Goal: Task Accomplishment & Management: Manage account settings

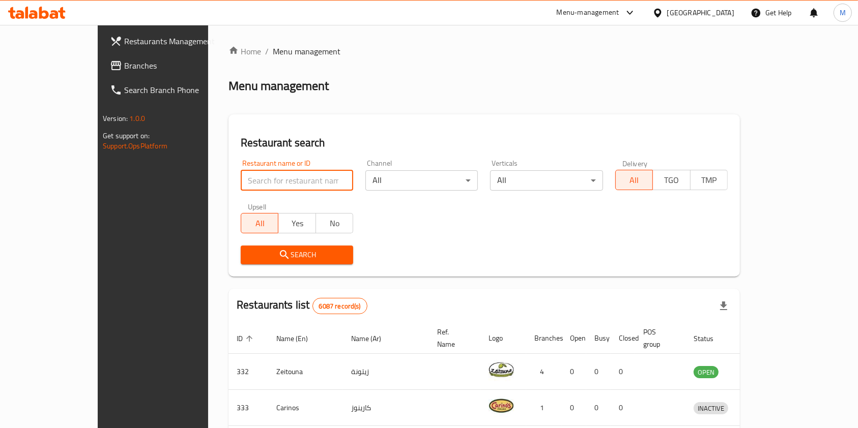
click at [292, 179] on input "search" at bounding box center [297, 180] width 112 height 20
type input "the pizza company"
click button "Search" at bounding box center [297, 255] width 112 height 19
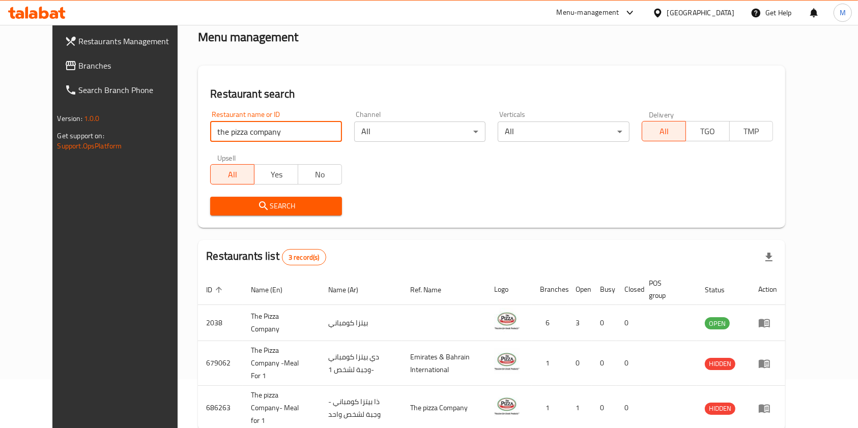
scroll to position [88, 0]
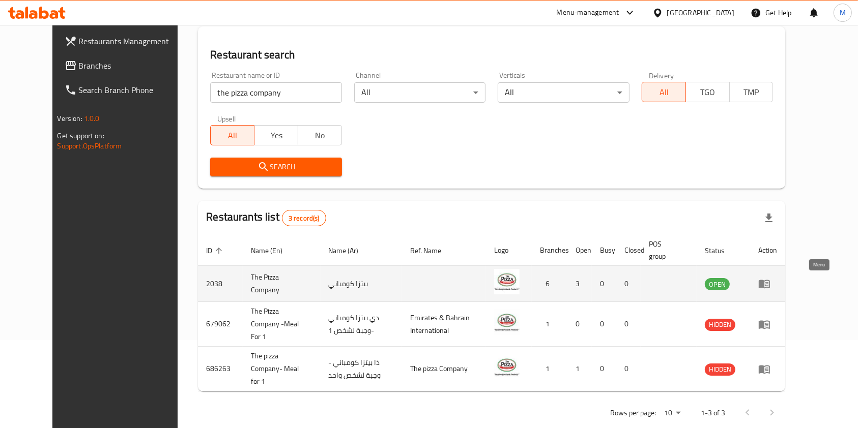
click at [777, 281] on link "enhanced table" at bounding box center [767, 284] width 19 height 12
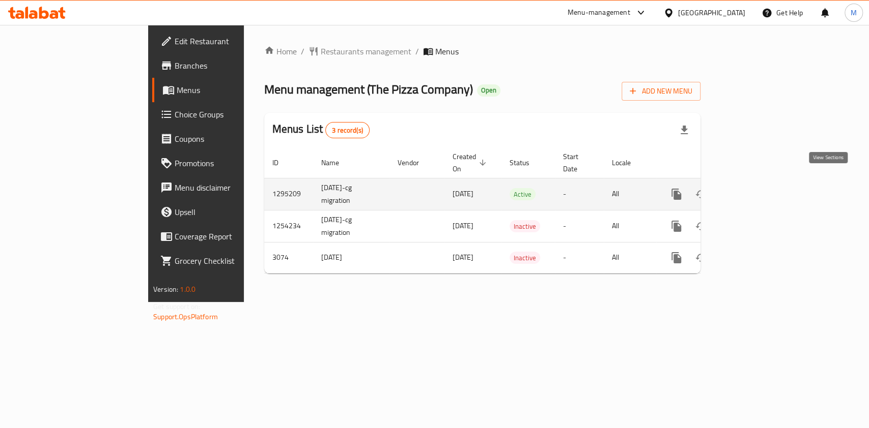
click at [756, 188] on icon "enhanced table" at bounding box center [749, 194] width 12 height 12
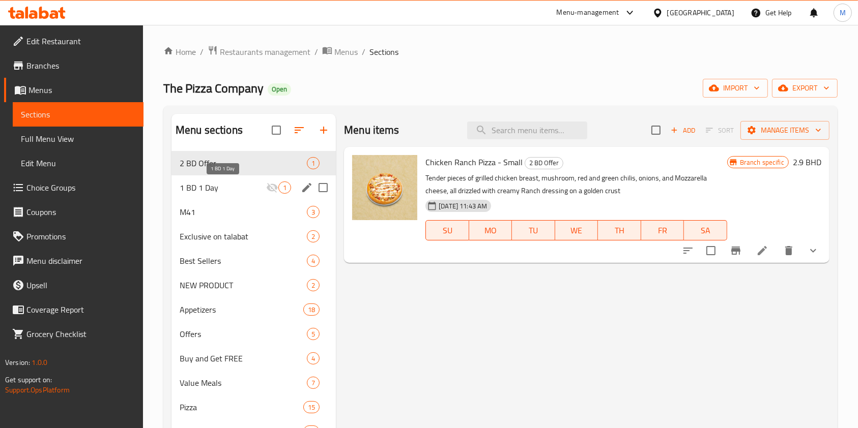
click at [242, 183] on span "1 BD 1 Day" at bounding box center [223, 188] width 87 height 12
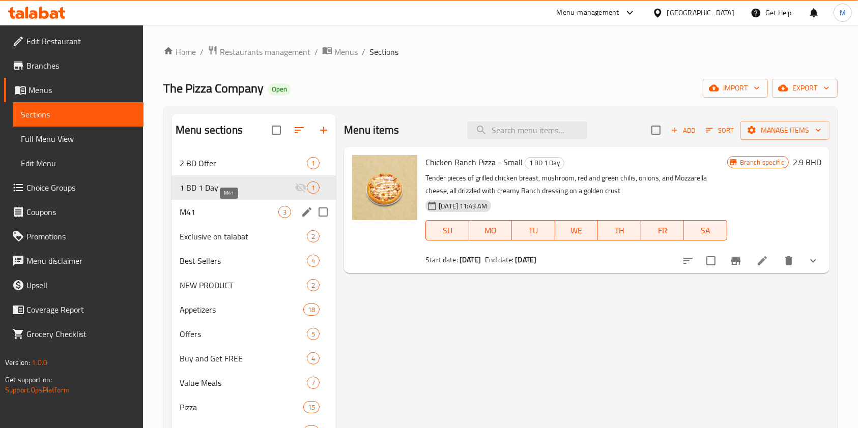
click at [225, 209] on span "M41" at bounding box center [229, 212] width 99 height 12
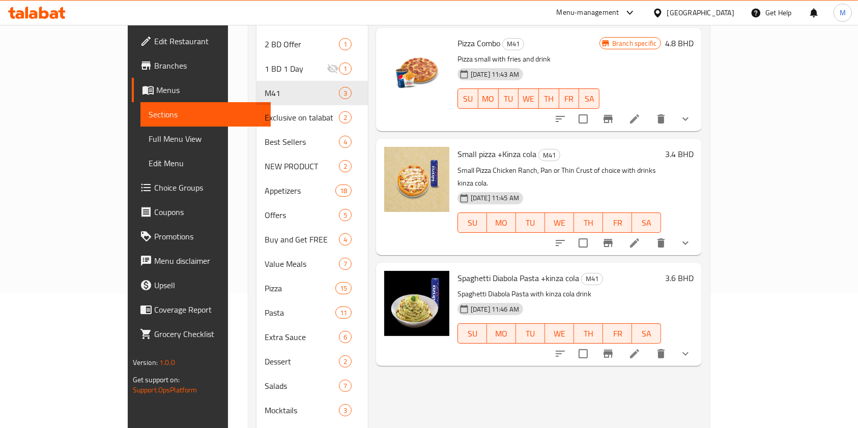
scroll to position [135, 0]
click at [639, 349] on icon at bounding box center [634, 353] width 9 height 9
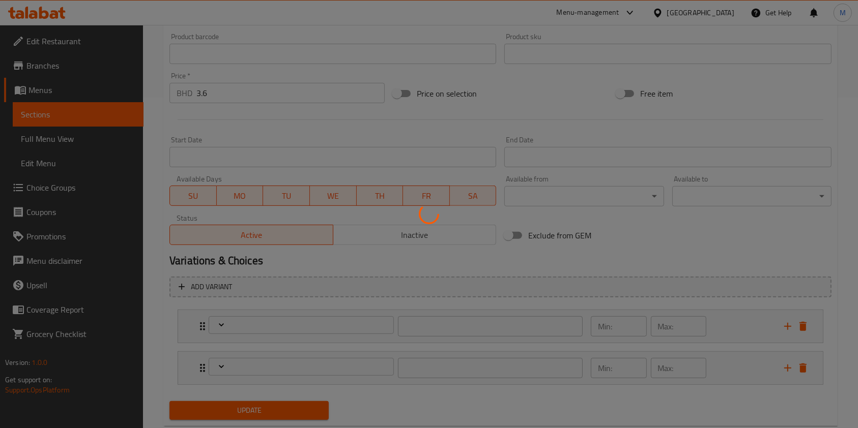
scroll to position [357, 0]
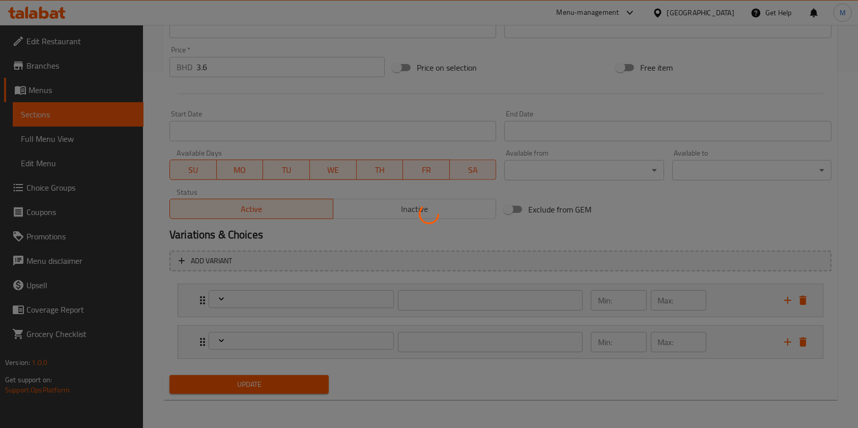
type input "إختيارك من:"
type input "1"
type input "اختيارك من"
type input "1"
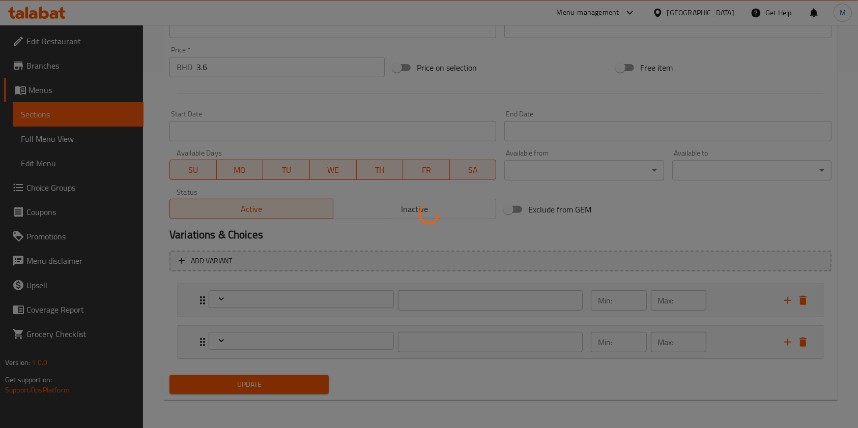
type input "1"
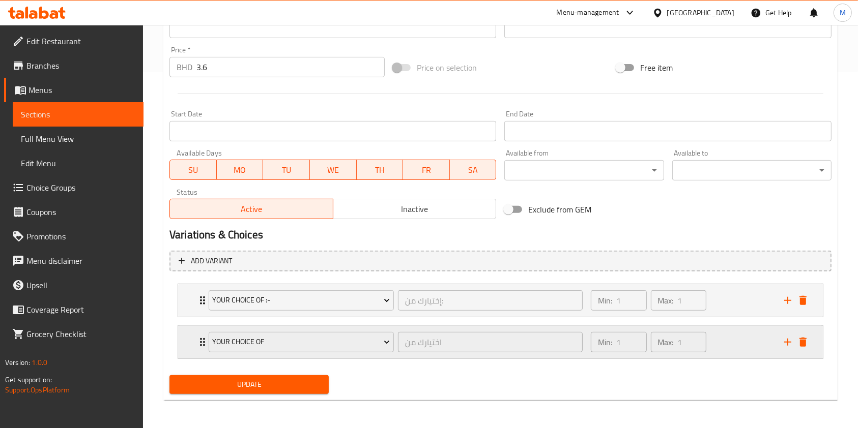
click at [191, 331] on div "your choice of اختيارك من ​ Min: 1 ​ Max: 1 ​" at bounding box center [500, 342] width 645 height 33
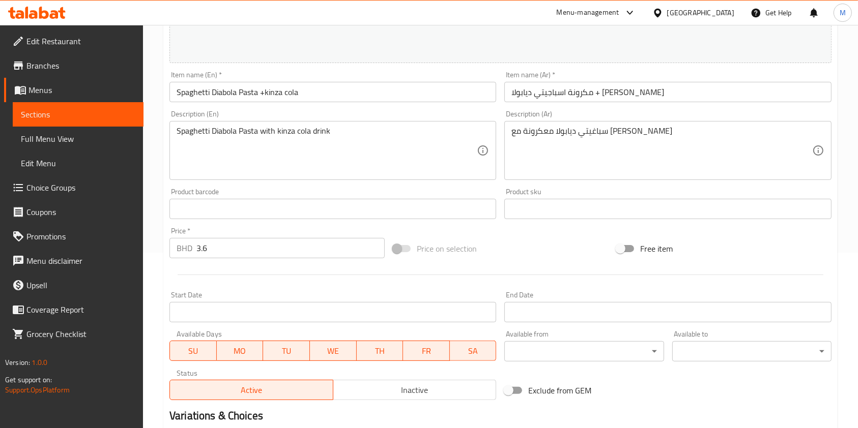
scroll to position [0, 0]
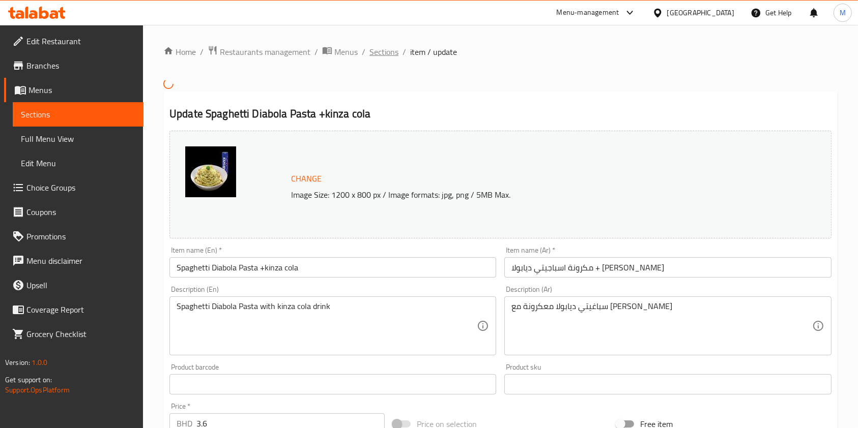
click at [382, 57] on span "Sections" at bounding box center [383, 52] width 29 height 12
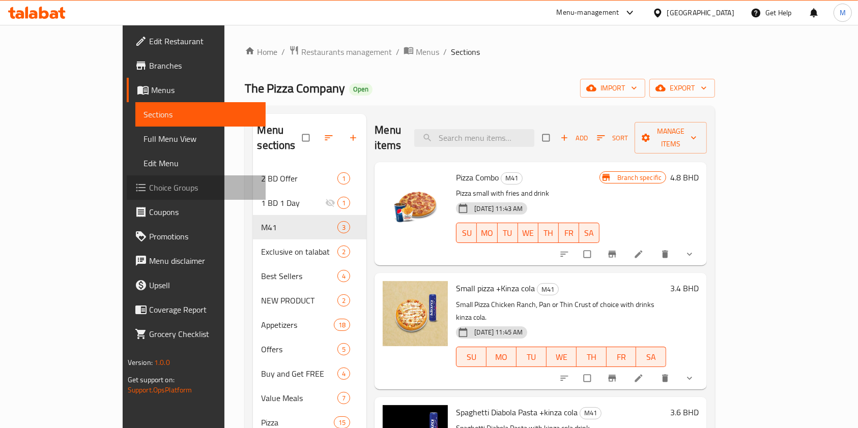
click at [149, 183] on span "Choice Groups" at bounding box center [203, 188] width 109 height 12
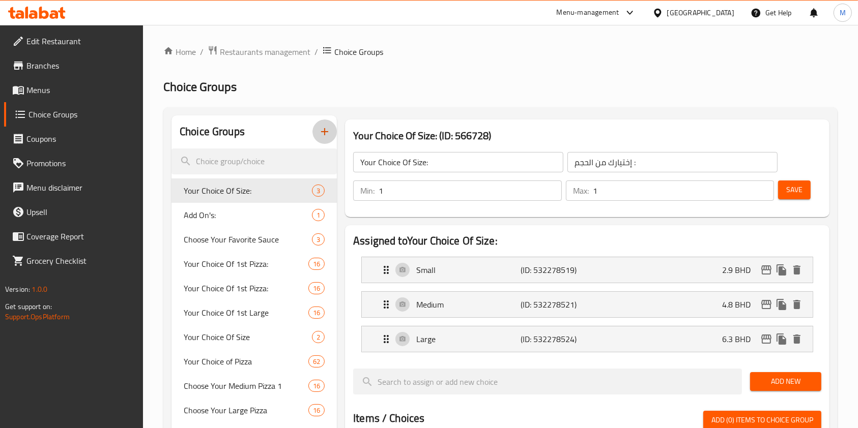
click at [325, 135] on icon "button" at bounding box center [324, 131] width 7 height 7
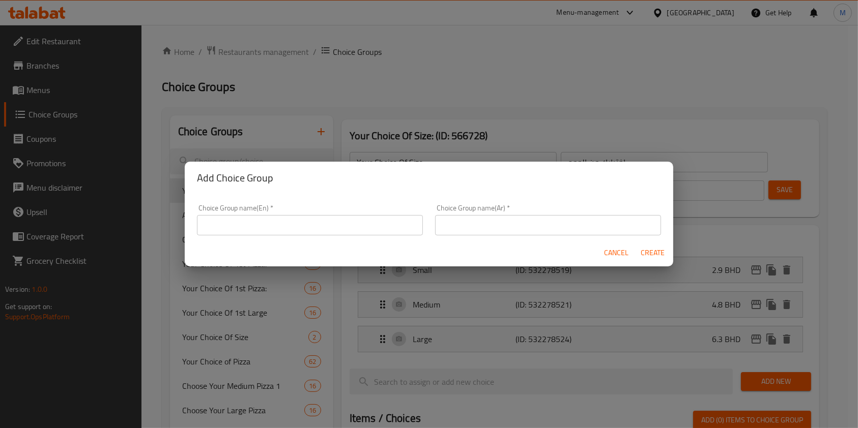
click at [325, 135] on div "Add Choice Group Choice Group name(En)   * Choice Group name(En) * Choice Group…" at bounding box center [429, 214] width 858 height 428
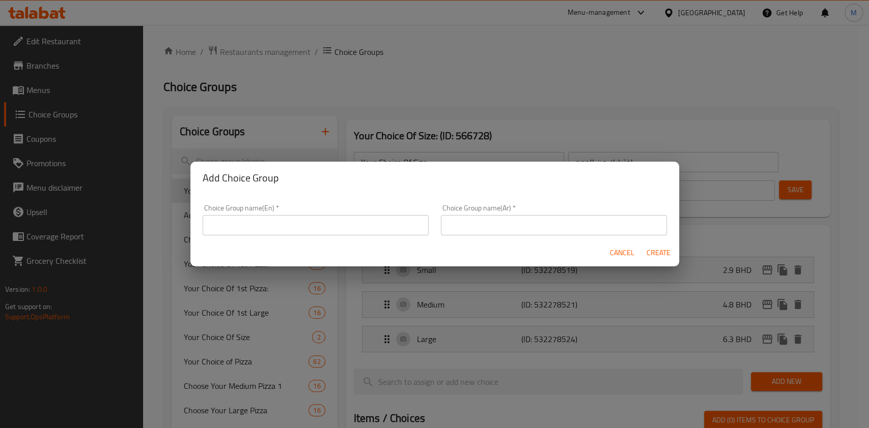
click at [305, 225] on input "text" at bounding box center [316, 225] width 226 height 20
type input "your choice of"
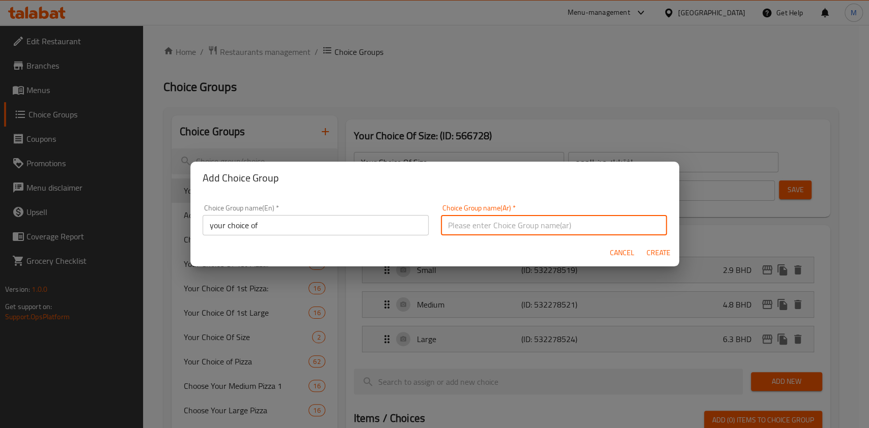
click at [481, 231] on input "text" at bounding box center [554, 225] width 226 height 20
type input "اختيارك من"
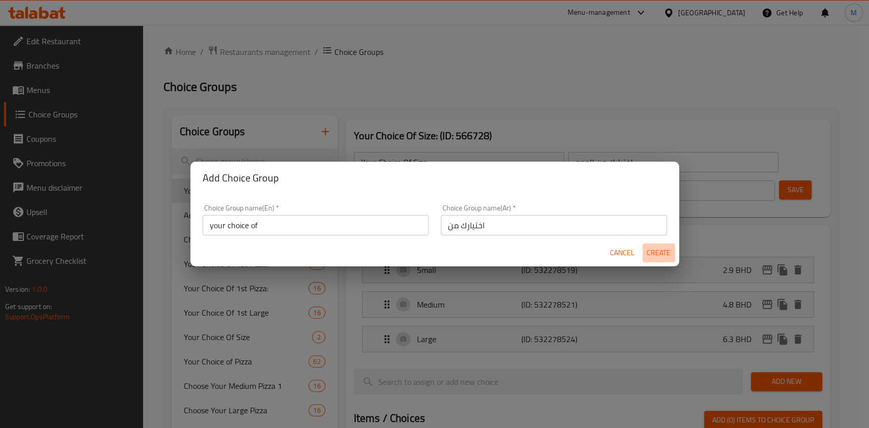
click at [668, 250] on span "Create" at bounding box center [658, 253] width 24 height 13
type input "your choice of"
type input "اختيارك من"
type input "0"
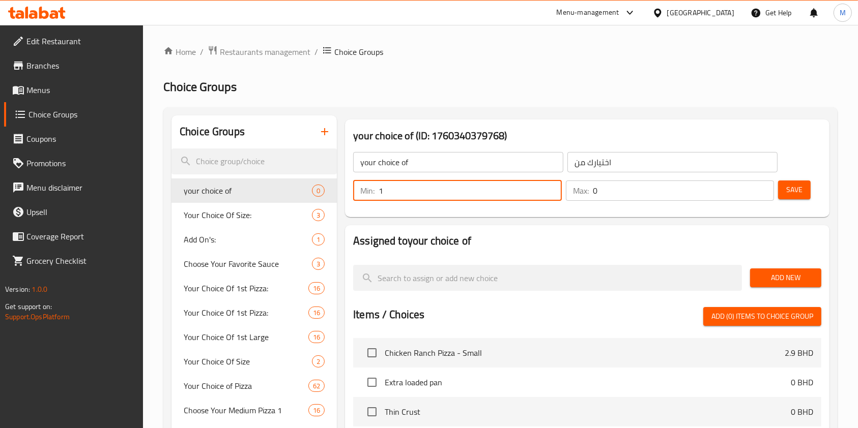
type input "1"
click at [551, 185] on input "1" at bounding box center [470, 191] width 183 height 20
type input "1"
click at [763, 186] on input "1" at bounding box center [684, 191] width 182 height 20
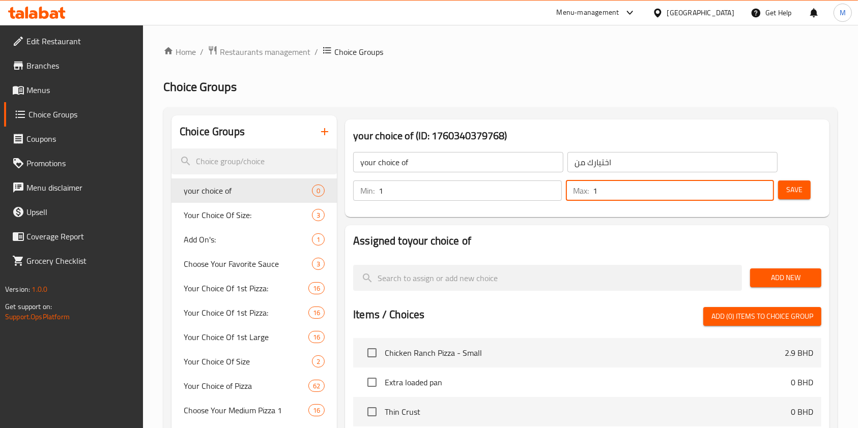
click at [763, 284] on button "Add New" at bounding box center [785, 278] width 71 height 19
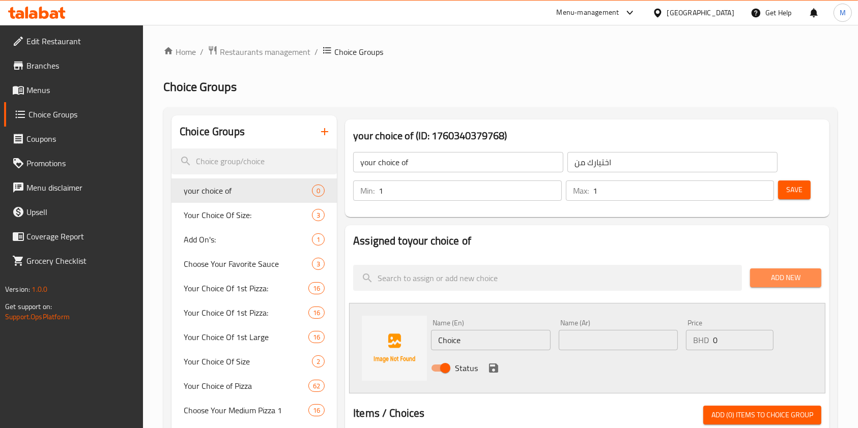
click at [791, 273] on span "Add New" at bounding box center [785, 278] width 55 height 13
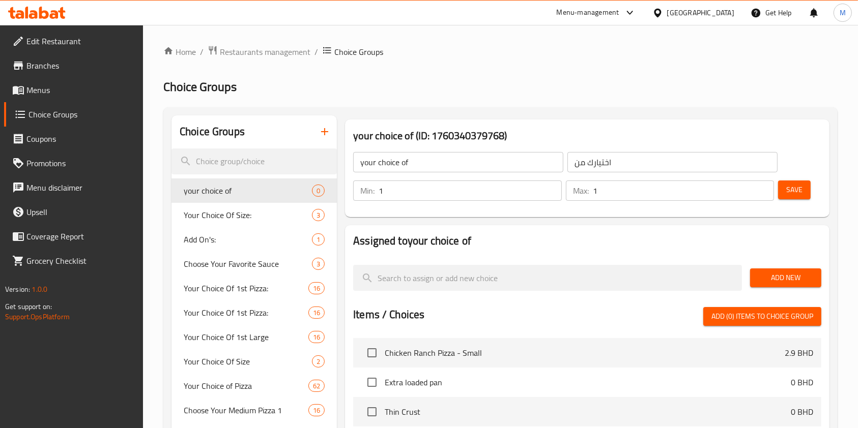
click at [790, 278] on span "Add New" at bounding box center [785, 278] width 55 height 13
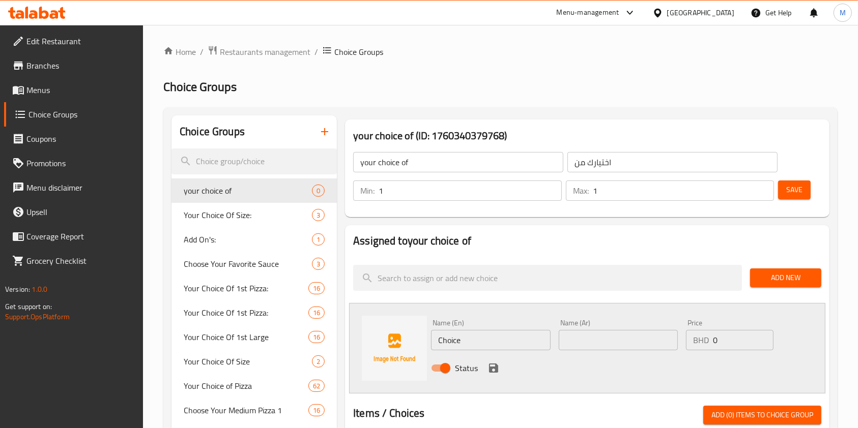
click at [485, 339] on input "Choice" at bounding box center [490, 340] width 119 height 20
type input "س"
type input "Spicy"
click at [596, 349] on input "text" at bounding box center [618, 340] width 119 height 20
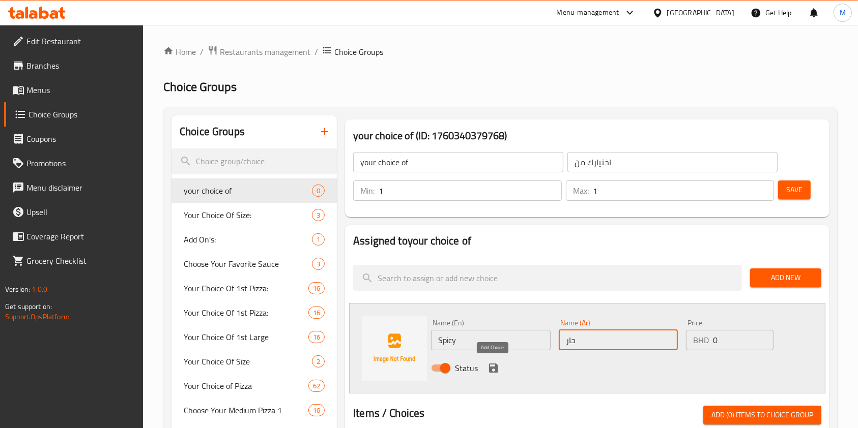
type input "حار"
click at [498, 373] on icon "save" at bounding box center [493, 368] width 12 height 12
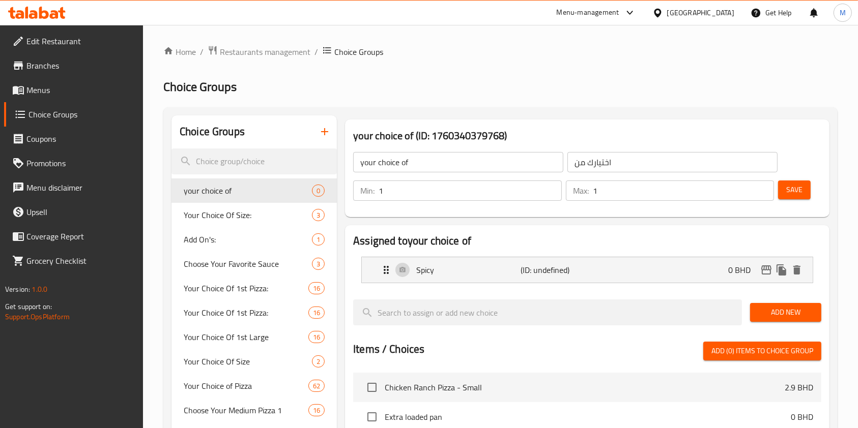
click at [776, 311] on span "Add New" at bounding box center [785, 312] width 55 height 13
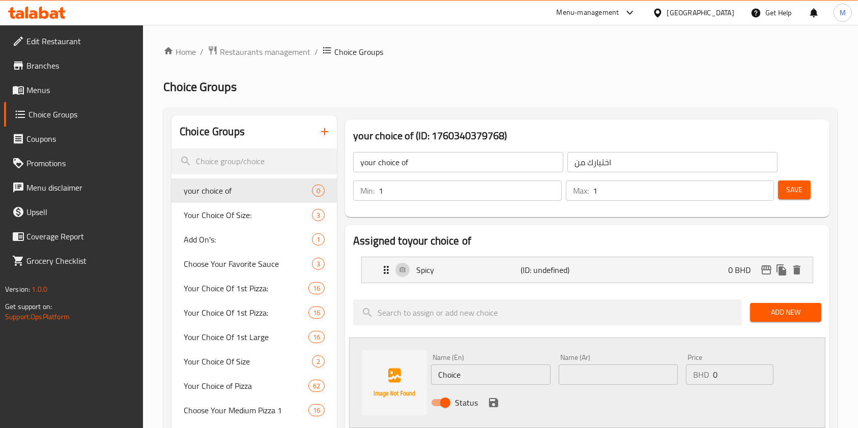
drag, startPoint x: 471, startPoint y: 387, endPoint x: 471, endPoint y: 375, distance: 12.7
click at [471, 375] on div "Name (En) Choice Name (En)" at bounding box center [490, 369] width 127 height 39
click at [471, 375] on input "Choice" at bounding box center [490, 375] width 119 height 20
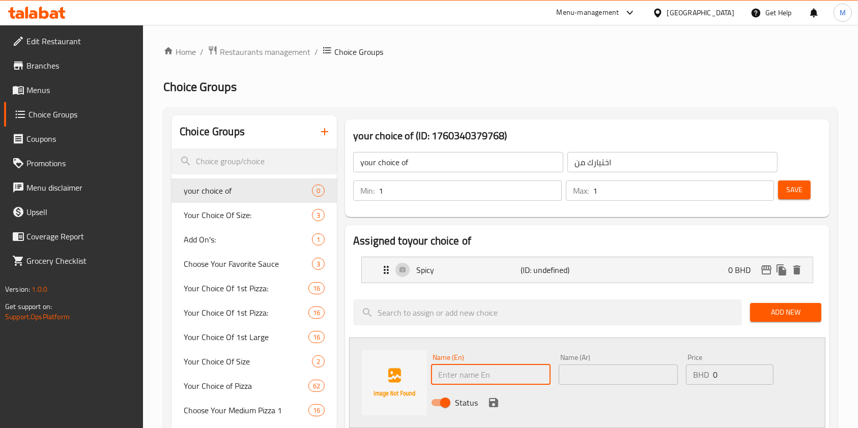
type input "ى"
type input "Normal"
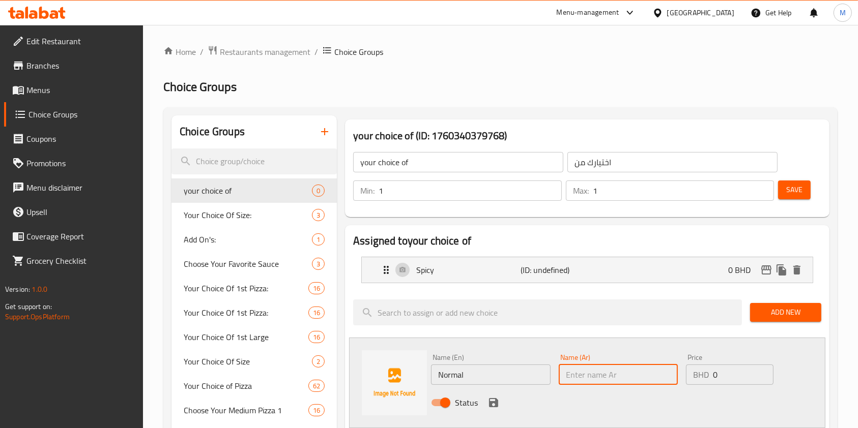
click at [639, 373] on input "text" at bounding box center [618, 375] width 119 height 20
type input "عادي"
click at [490, 405] on icon "save" at bounding box center [493, 402] width 9 height 9
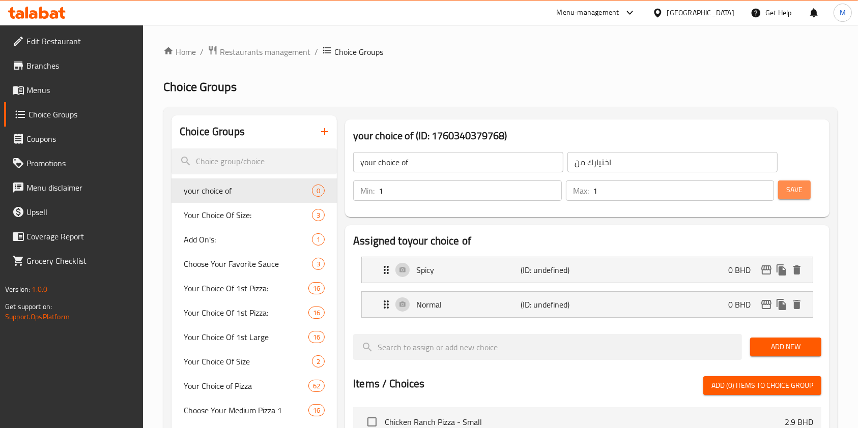
click at [793, 184] on span "Save" at bounding box center [794, 190] width 16 height 13
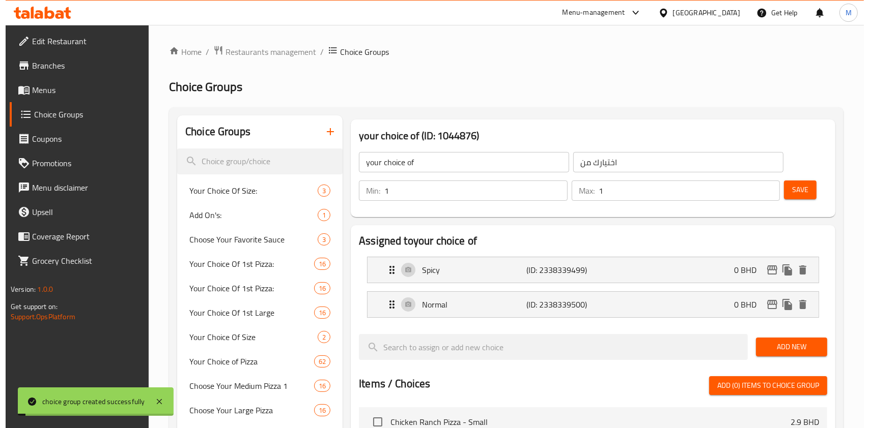
scroll to position [542, 0]
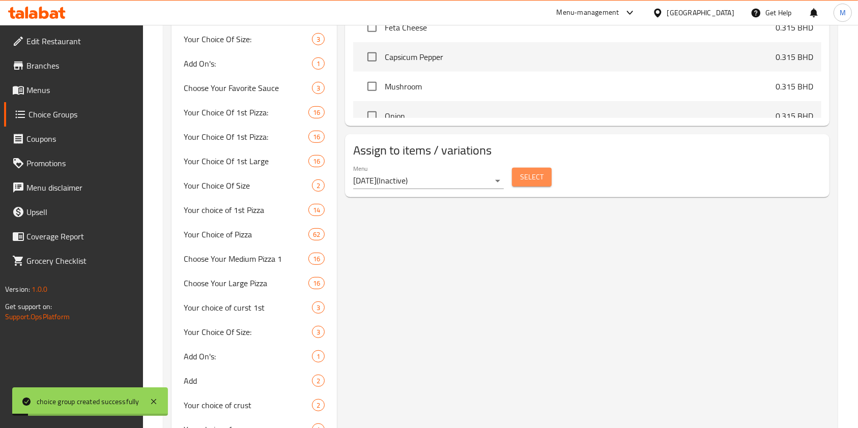
click at [526, 174] on span "Select" at bounding box center [531, 177] width 23 height 13
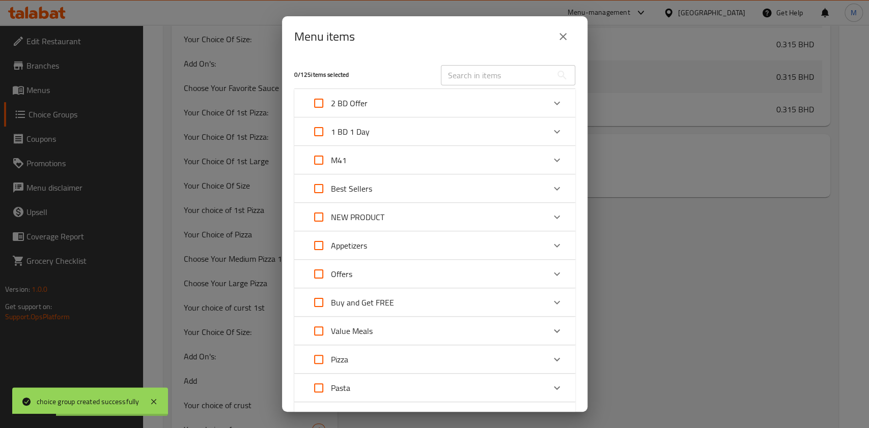
click at [568, 32] on button "close" at bounding box center [563, 36] width 24 height 24
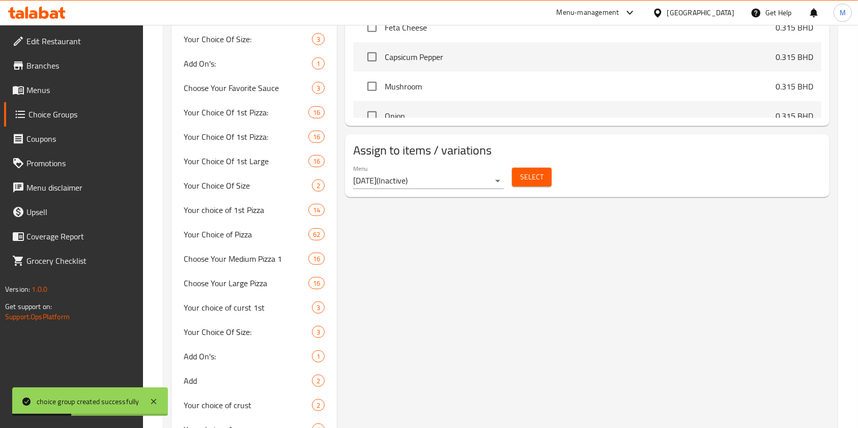
click at [434, 172] on div "Menu [DATE] ( Inactive )" at bounding box center [428, 177] width 151 height 24
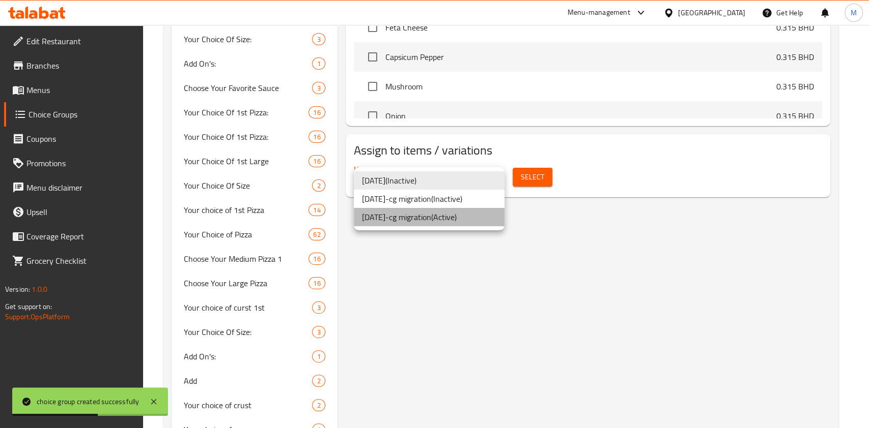
click at [427, 212] on li "[DATE]-cg migration ( Active )" at bounding box center [429, 217] width 151 height 18
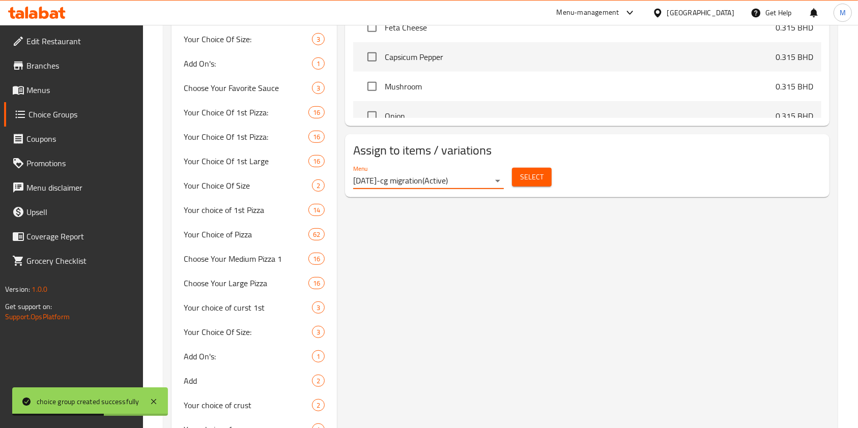
click at [528, 178] on span "Select" at bounding box center [531, 177] width 23 height 13
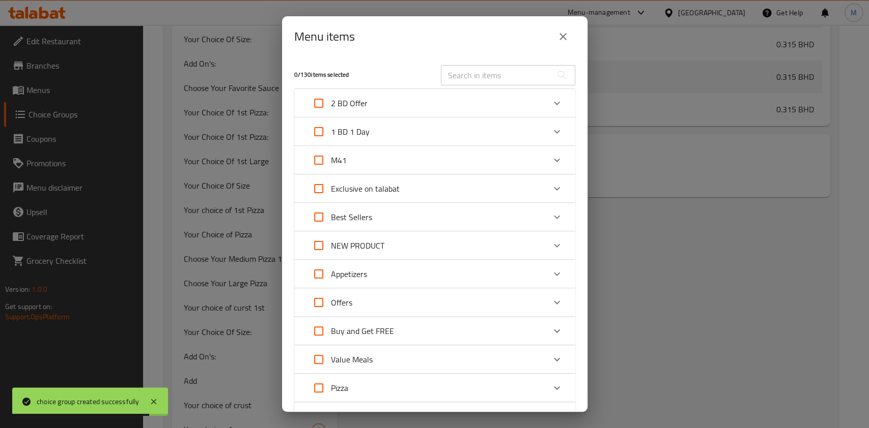
click at [403, 158] on div "M41" at bounding box center [425, 160] width 238 height 24
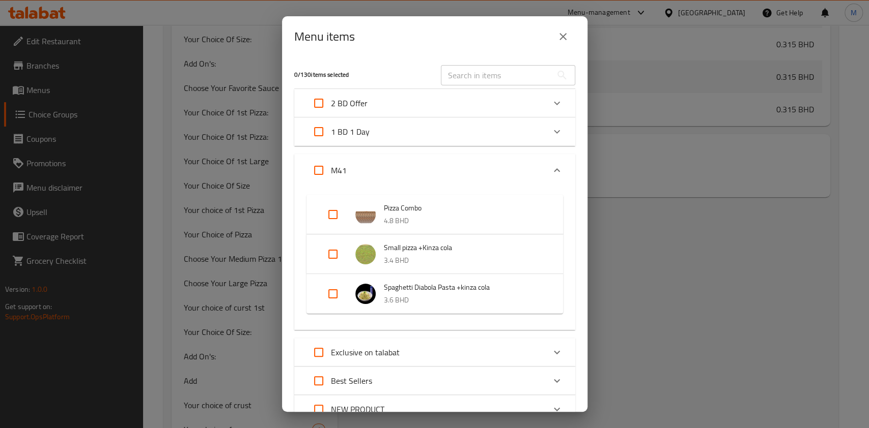
click at [333, 294] on input "Expand" at bounding box center [333, 294] width 24 height 24
checkbox input "true"
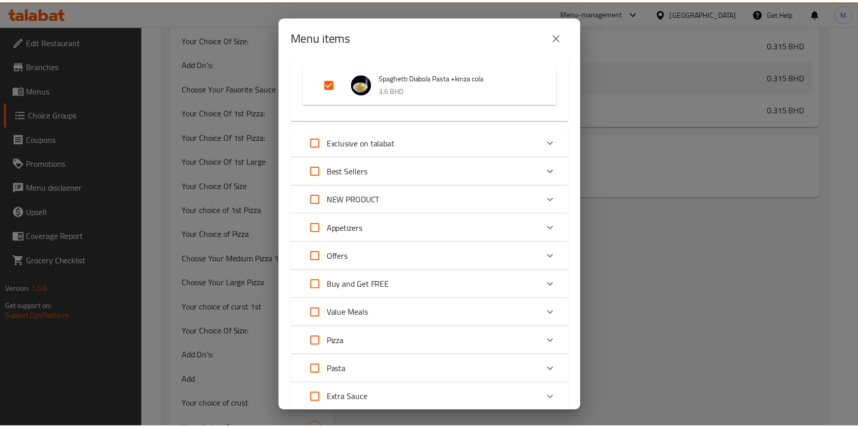
scroll to position [490, 0]
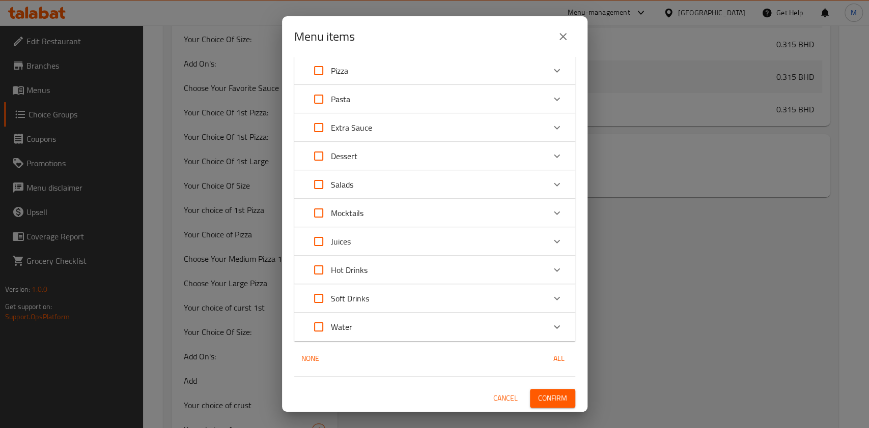
click at [542, 405] on button "Confirm" at bounding box center [552, 398] width 45 height 19
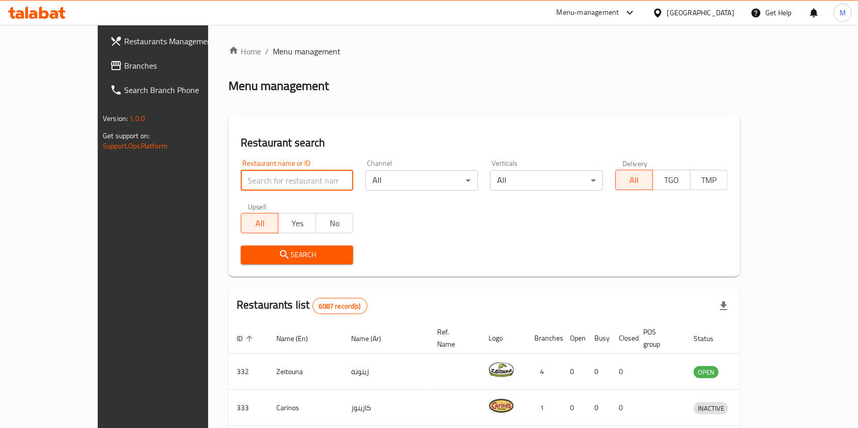
click at [288, 177] on input "search" at bounding box center [297, 180] width 112 height 20
click button "Search" at bounding box center [297, 255] width 112 height 19
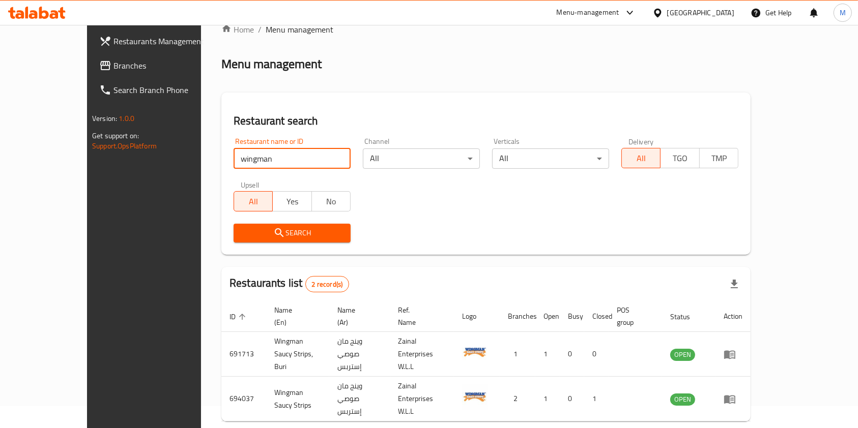
scroll to position [41, 0]
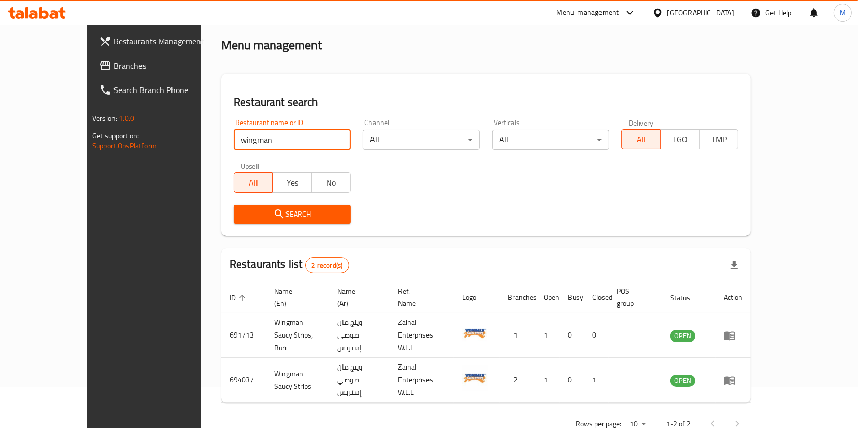
click at [234, 137] on input "wingman" at bounding box center [292, 140] width 117 height 20
click at [234, 140] on input "wingman" at bounding box center [292, 140] width 117 height 20
click at [234, 145] on input "wing man" at bounding box center [292, 140] width 117 height 20
type input "wing man"
click button "Search" at bounding box center [292, 214] width 117 height 19
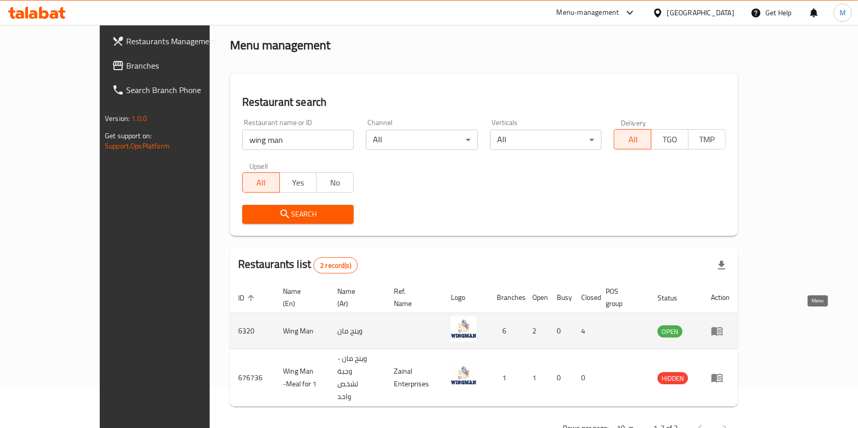
click at [730, 325] on link "enhanced table" at bounding box center [720, 331] width 19 height 12
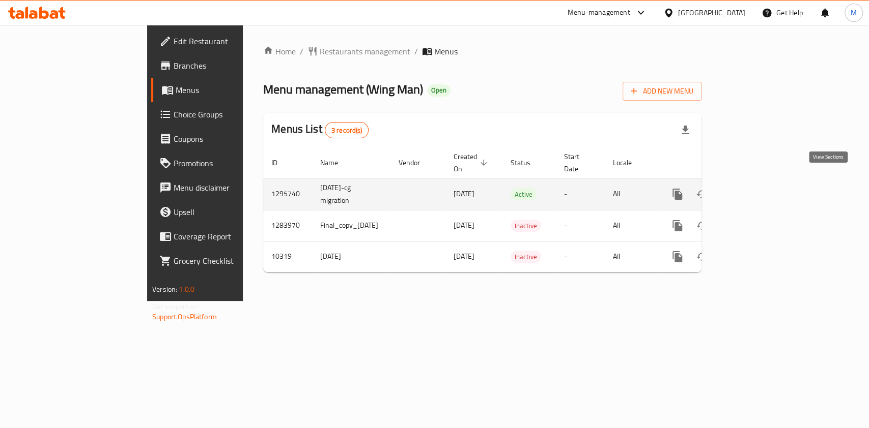
click at [763, 188] on link "enhanced table" at bounding box center [750, 194] width 24 height 24
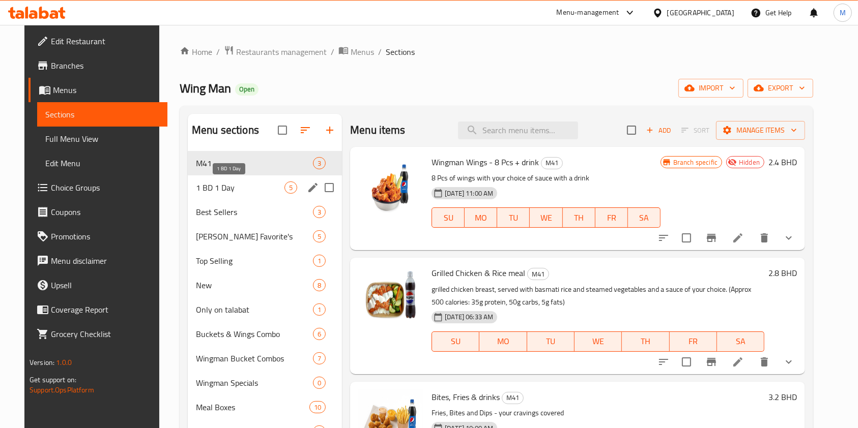
click at [232, 190] on span "1 BD 1 Day" at bounding box center [240, 188] width 89 height 12
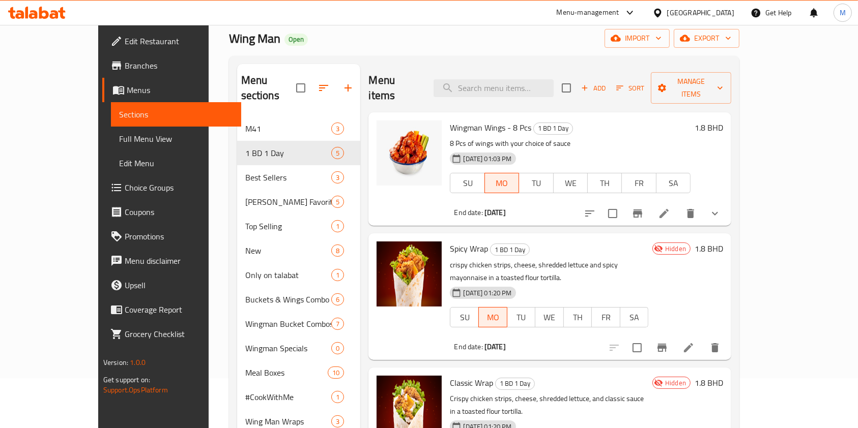
scroll to position [68, 0]
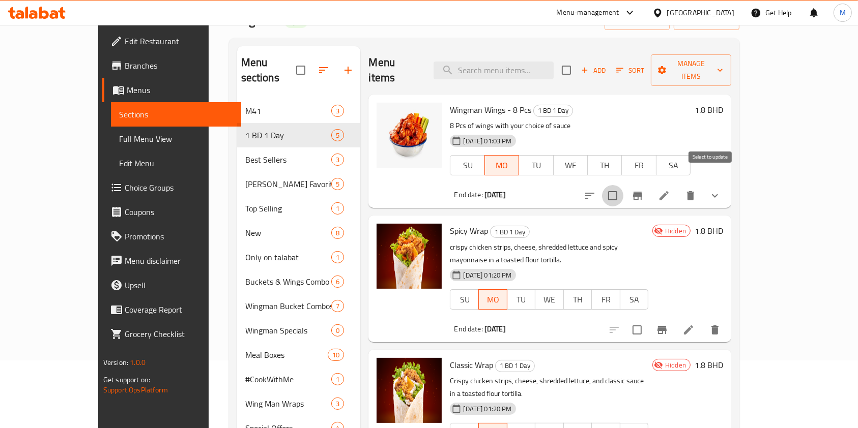
click at [623, 185] on input "checkbox" at bounding box center [612, 195] width 21 height 21
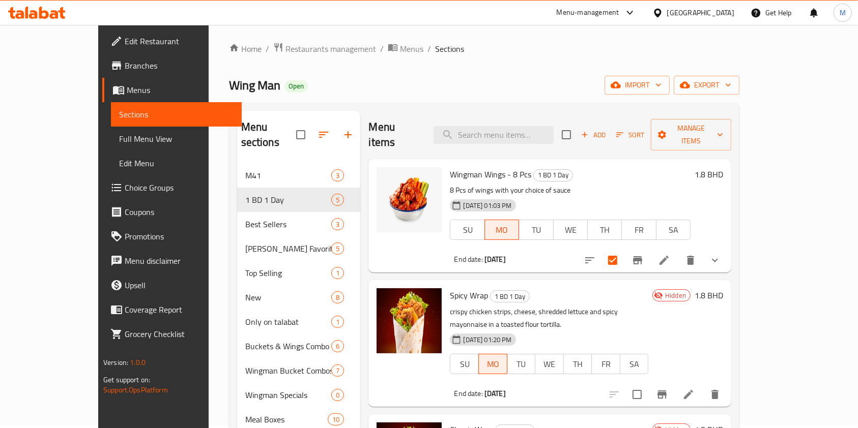
scroll to position [0, 0]
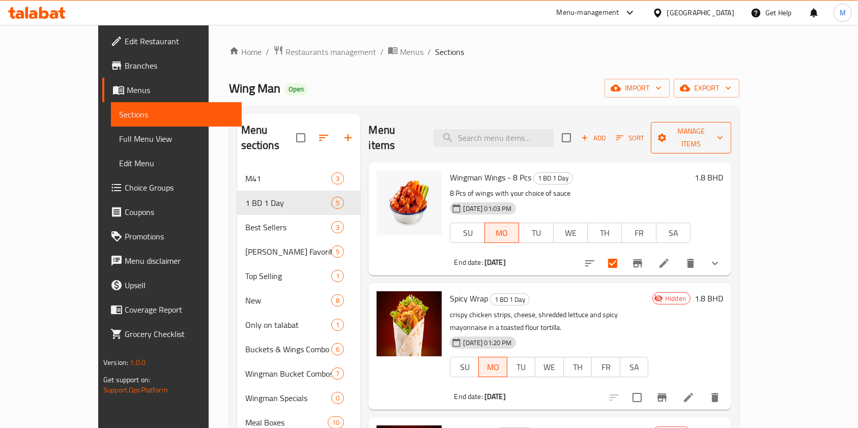
click at [723, 128] on span "Manage items" at bounding box center [691, 137] width 64 height 25
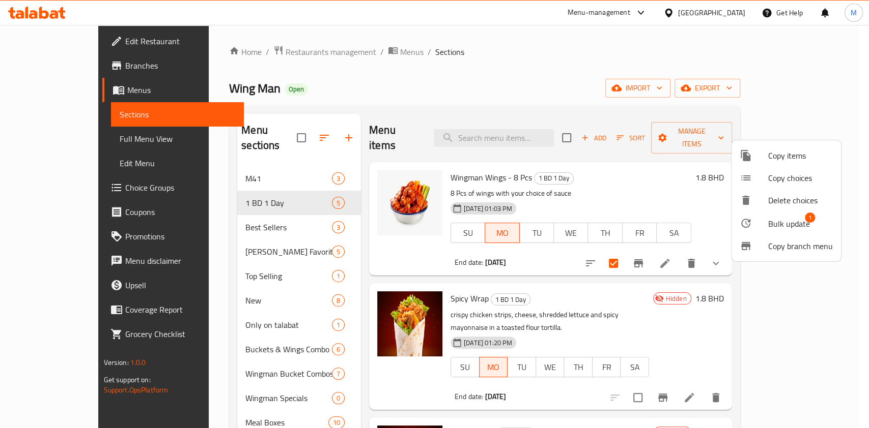
click at [801, 220] on span "Bulk update" at bounding box center [789, 224] width 42 height 12
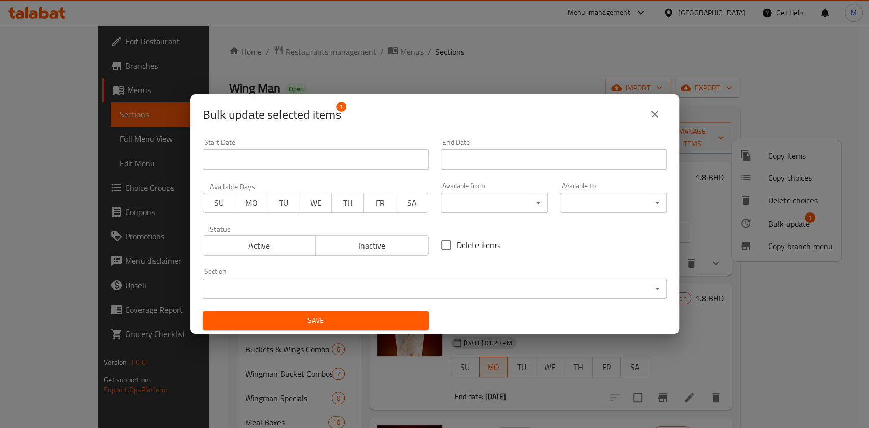
click at [348, 240] on span "Inactive" at bounding box center [372, 246] width 105 height 15
click at [352, 330] on div "Save" at bounding box center [315, 320] width 238 height 31
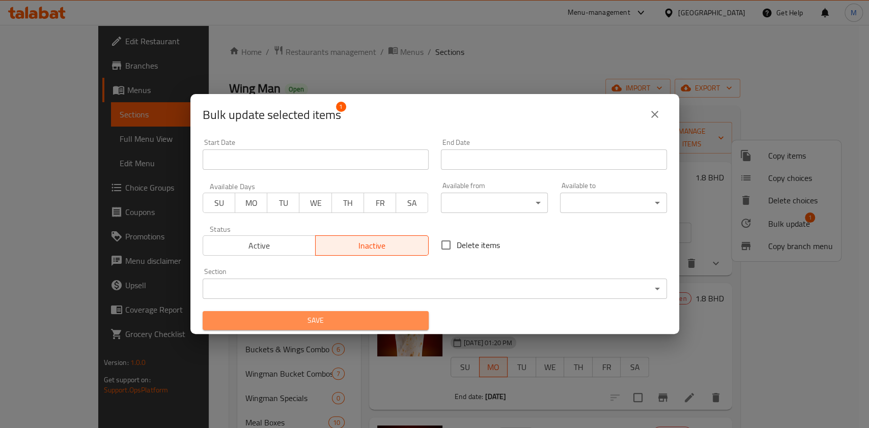
click at [353, 318] on span "Save" at bounding box center [316, 320] width 210 height 13
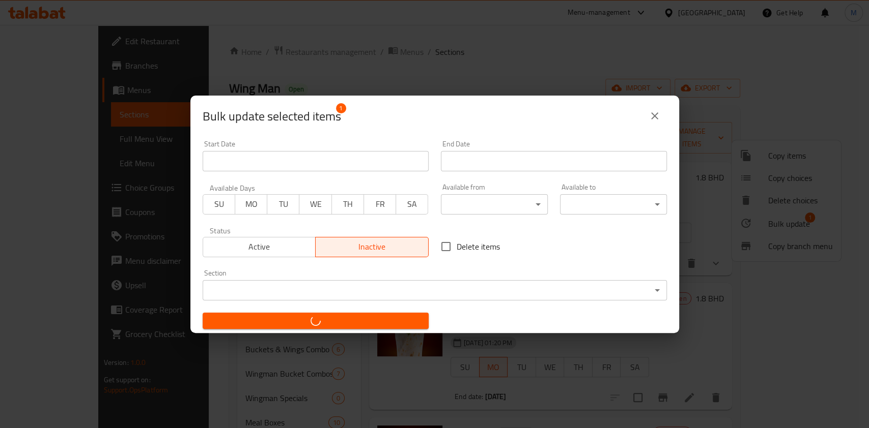
checkbox input "false"
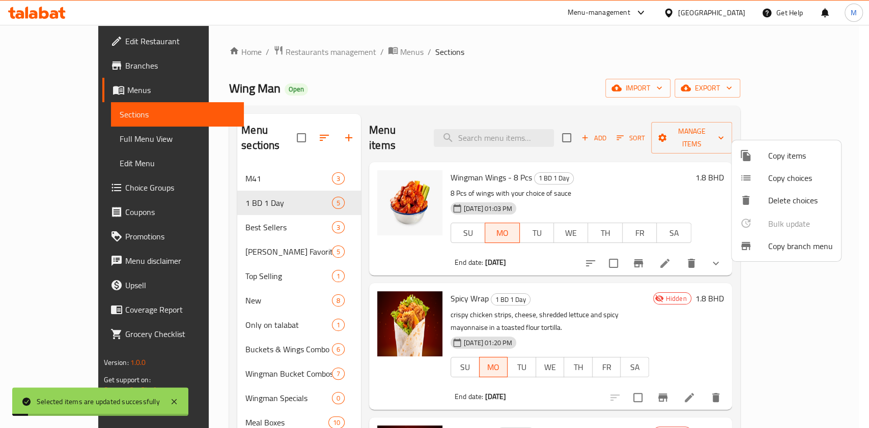
click at [551, 95] on div at bounding box center [434, 214] width 869 height 428
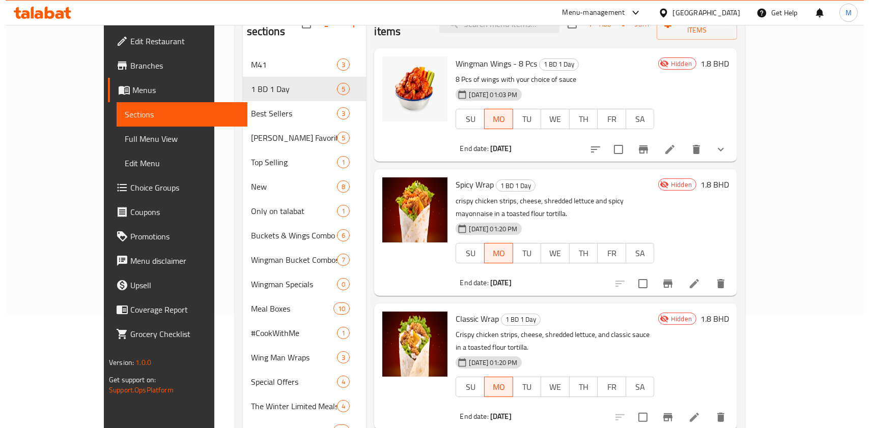
scroll to position [135, 0]
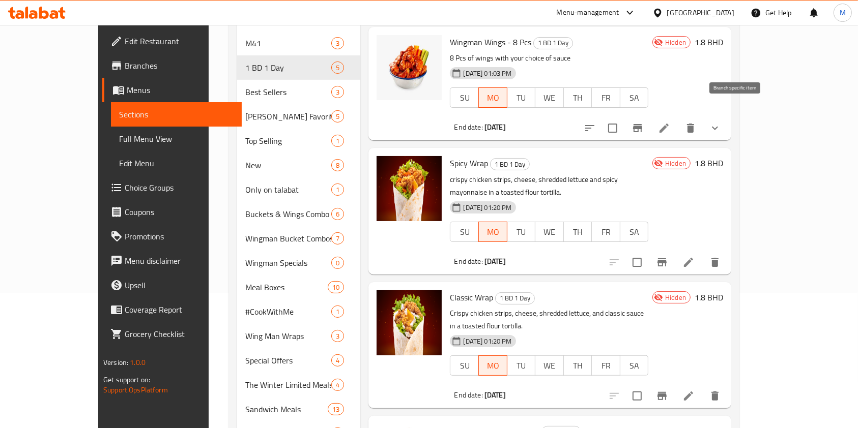
click at [642, 124] on icon "Branch-specific-item" at bounding box center [637, 128] width 9 height 8
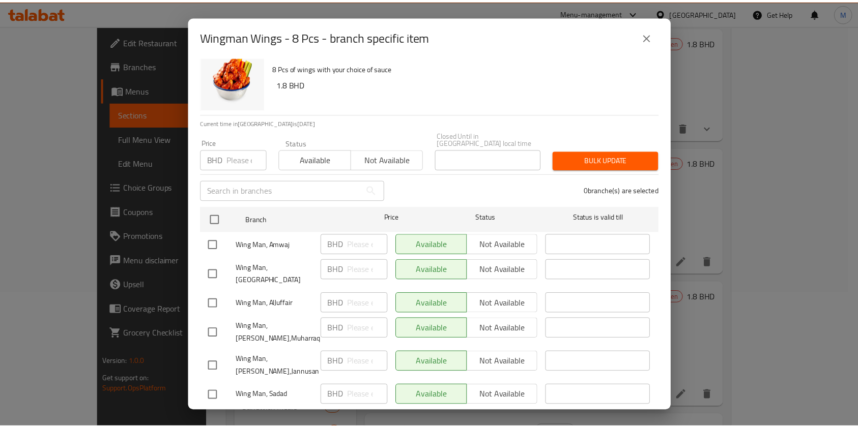
scroll to position [25, 0]
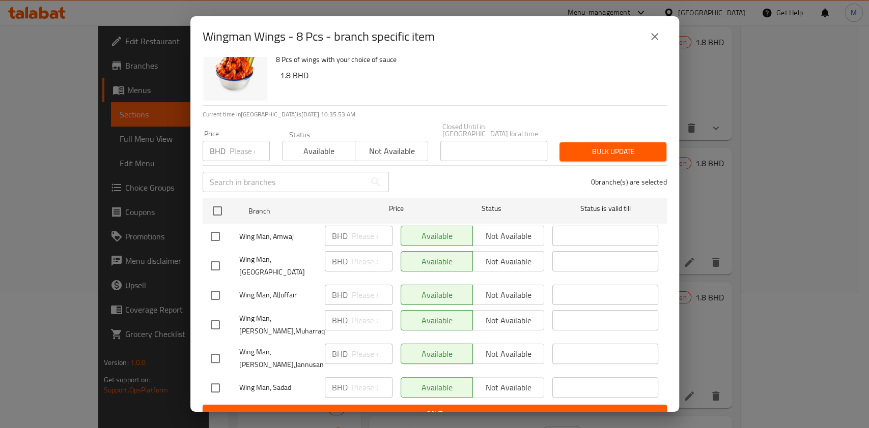
click at [656, 35] on icon "close" at bounding box center [654, 36] width 7 height 7
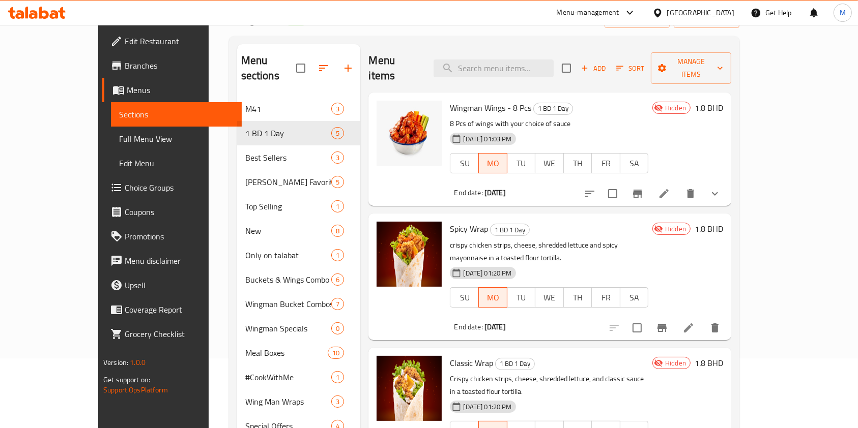
scroll to position [0, 0]
